Goal: Task Accomplishment & Management: Manage account settings

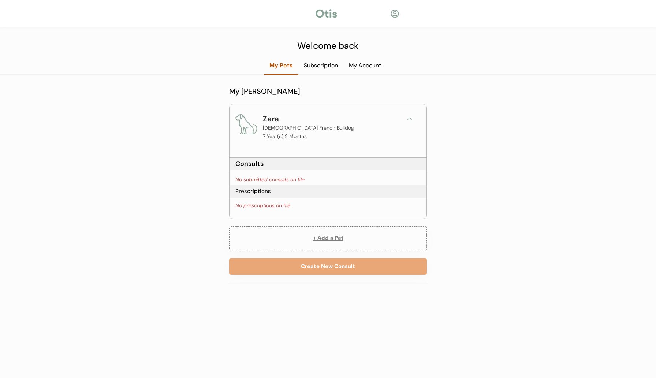
click at [333, 11] on div at bounding box center [326, 13] width 24 height 11
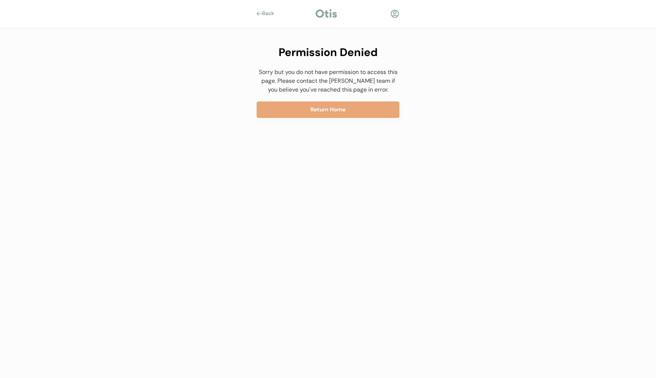
click at [394, 12] on div at bounding box center [394, 13] width 9 height 9
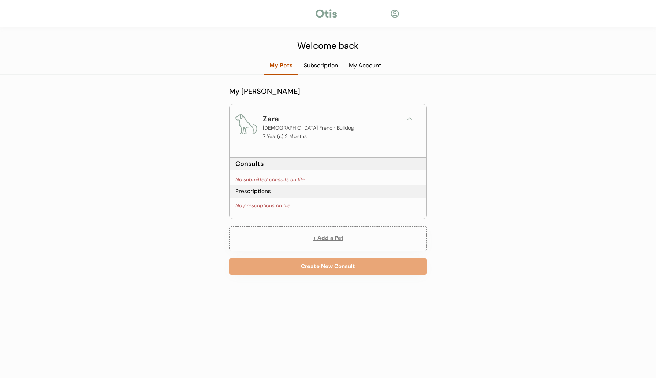
click at [362, 75] on div "Back Welcome back My Pets Subscription My Account My Otis Household Zara Female…" at bounding box center [328, 189] width 656 height 378
click at [365, 68] on div "My Account" at bounding box center [364, 65] width 43 height 8
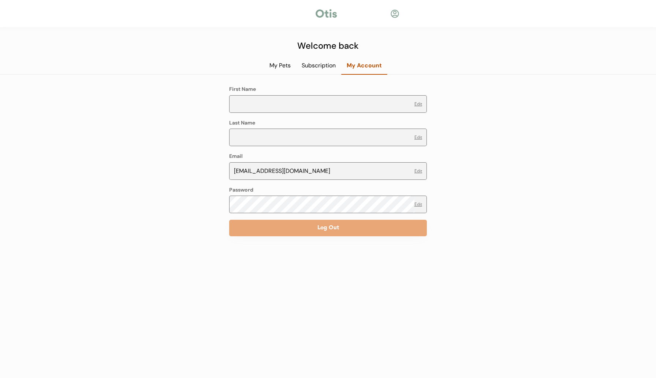
click at [281, 62] on div "My Pets" at bounding box center [280, 65] width 32 height 8
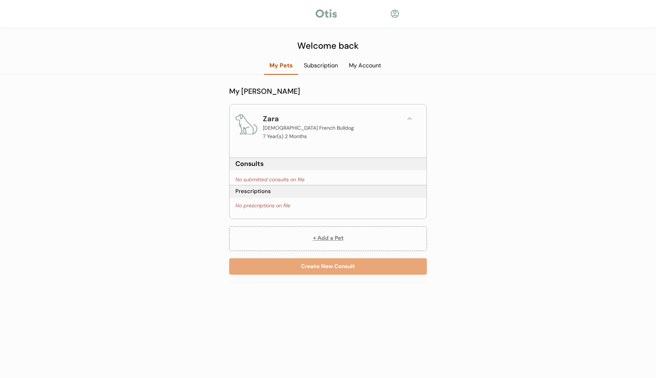
click at [362, 65] on div "My Account" at bounding box center [364, 65] width 43 height 8
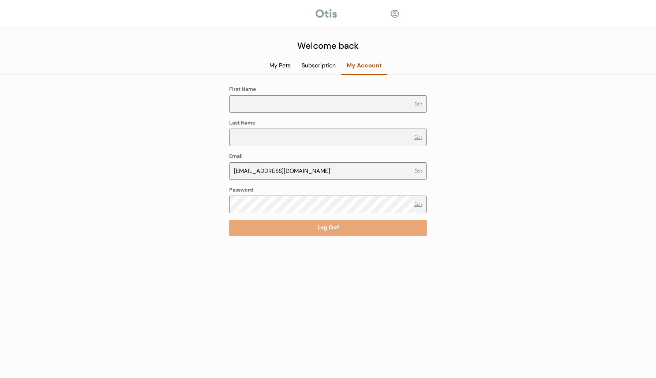
click at [276, 64] on div "My Pets" at bounding box center [280, 65] width 32 height 8
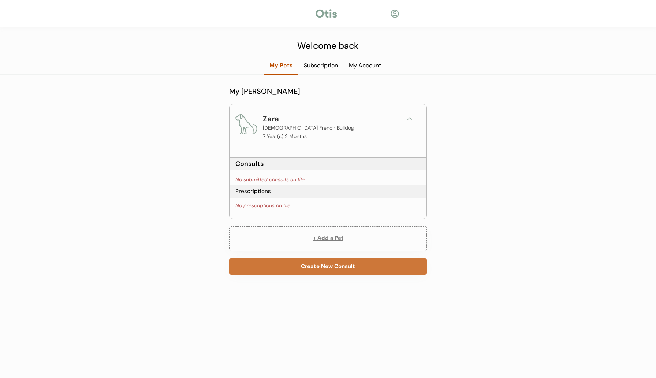
click at [326, 273] on button "Create New Consult" at bounding box center [328, 266] width 198 height 16
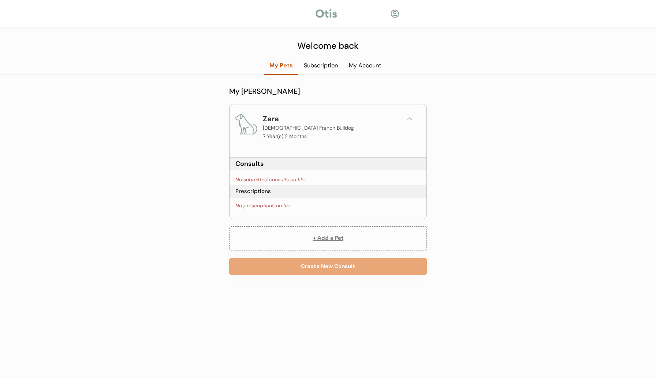
click at [395, 15] on div at bounding box center [394, 13] width 9 height 9
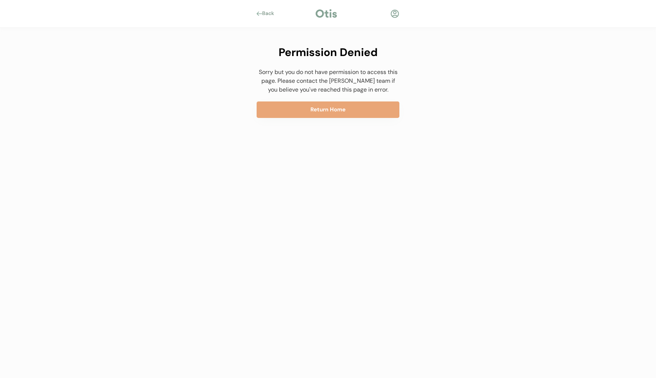
click at [394, 17] on div at bounding box center [394, 13] width 9 height 9
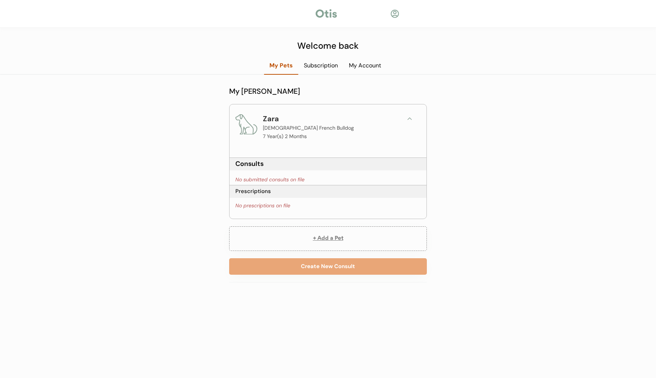
click at [366, 71] on div "My Account" at bounding box center [364, 67] width 43 height 13
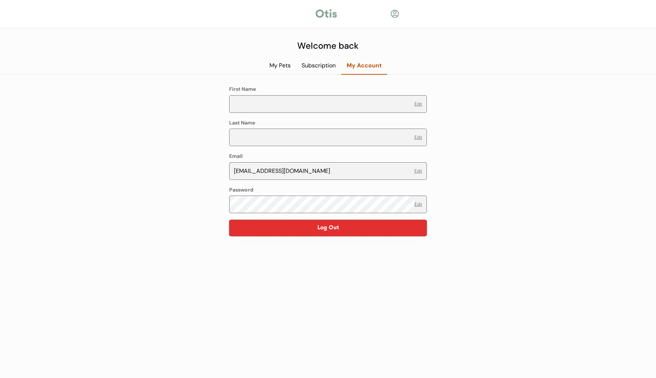
click at [350, 227] on button "Log Out" at bounding box center [328, 228] width 198 height 16
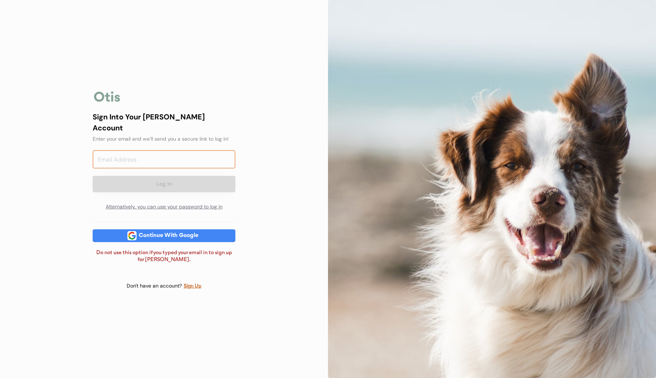
click at [197, 153] on input "email" at bounding box center [164, 159] width 143 height 18
type input "xander@otisforpets.com"
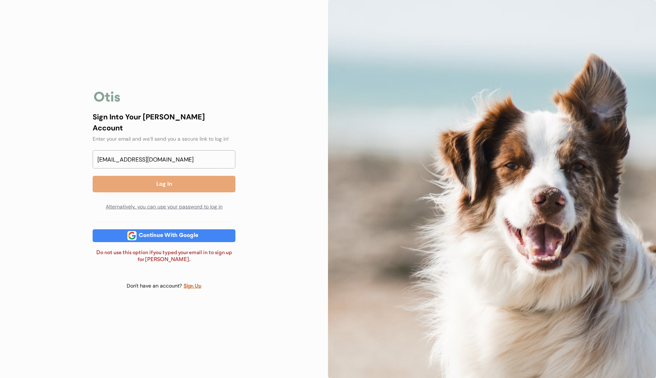
click at [281, 158] on div "Sign Into Your Otis Account Enter your email and we’ll send you a secure link t…" at bounding box center [164, 189] width 328 height 378
click at [210, 184] on button "Log In" at bounding box center [164, 184] width 143 height 16
